Goal: Transaction & Acquisition: Book appointment/travel/reservation

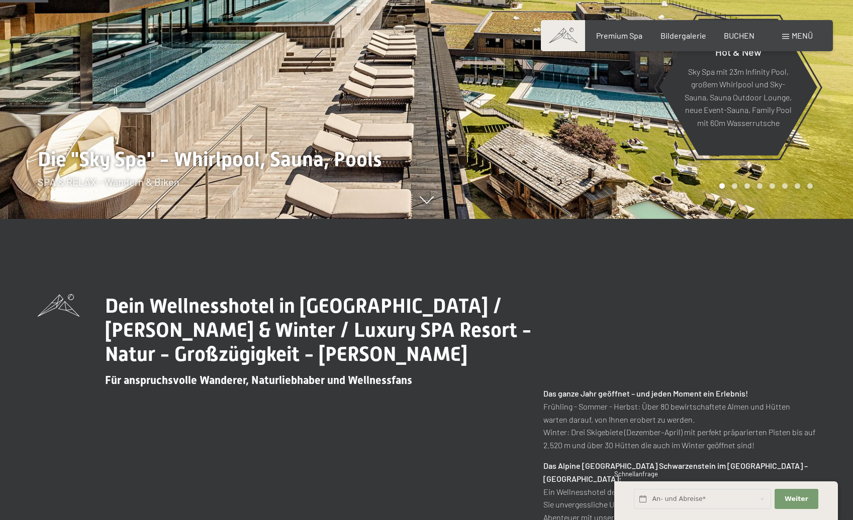
click at [808, 40] on span "Menü" at bounding box center [801, 36] width 21 height 10
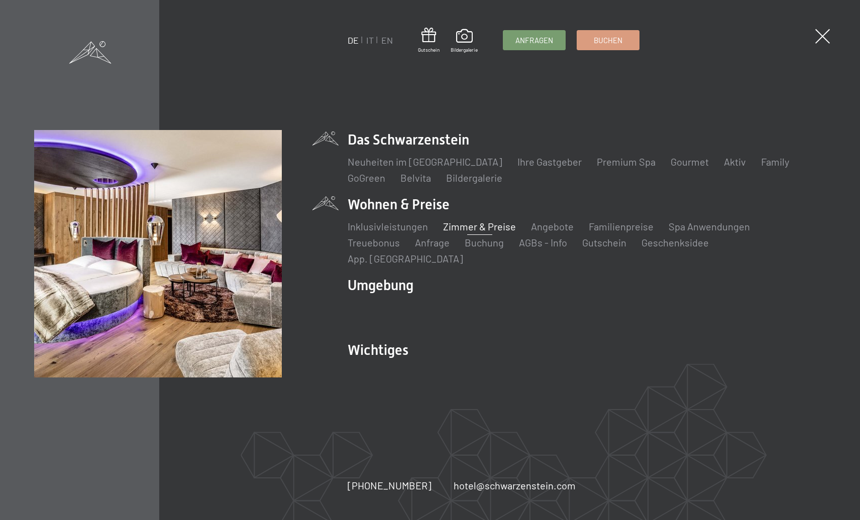
click at [457, 233] on link "Zimmer & Preise" at bounding box center [479, 227] width 73 height 12
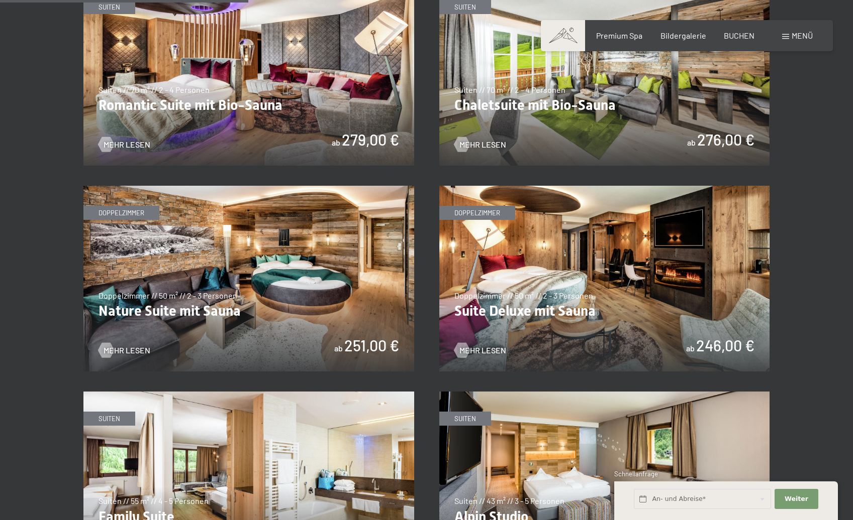
scroll to position [904, 0]
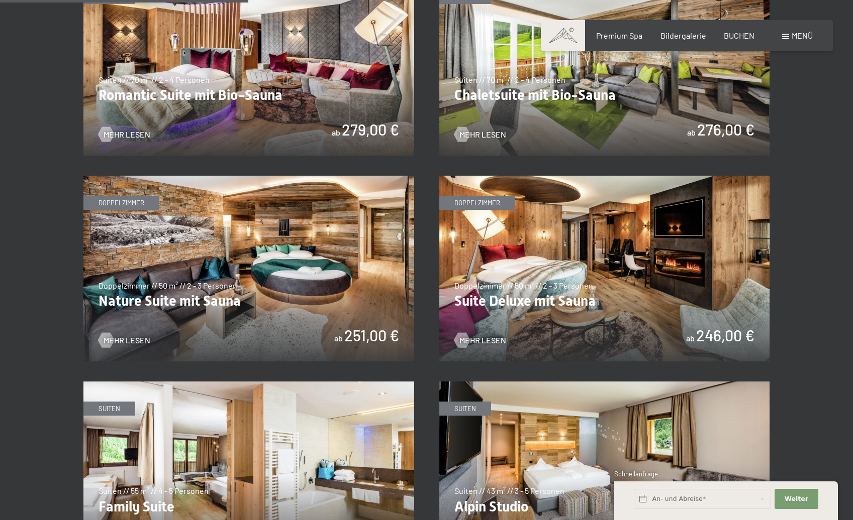
click at [303, 79] on img at bounding box center [248, 63] width 331 height 186
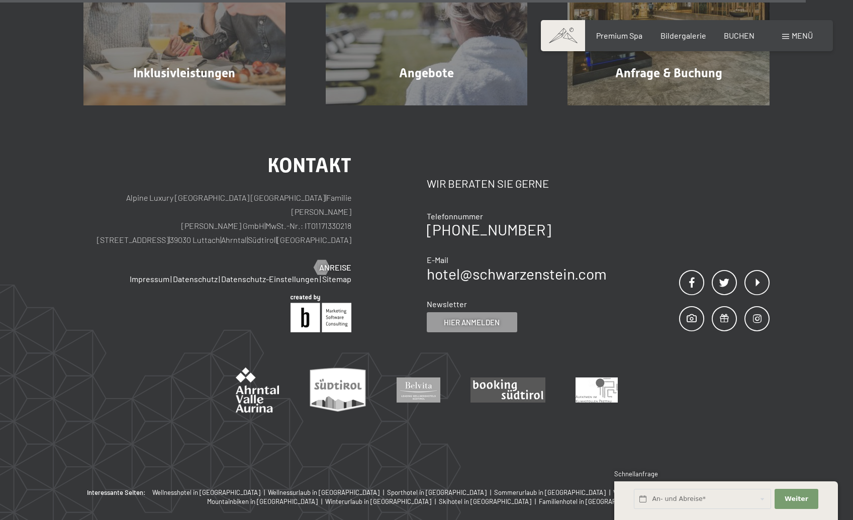
scroll to position [1105, 0]
